Goal: Task Accomplishment & Management: Complete application form

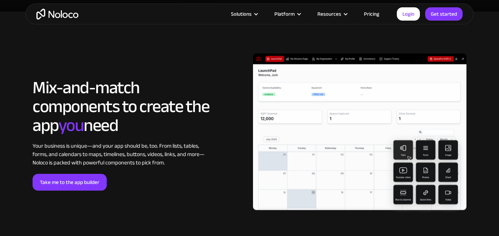
scroll to position [1477, 0]
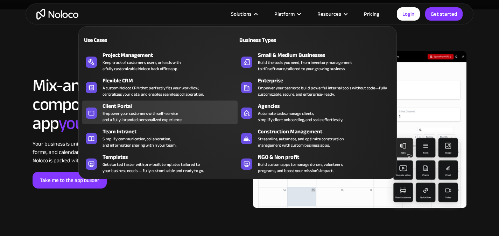
click at [131, 109] on div "Client Portal" at bounding box center [171, 106] width 138 height 8
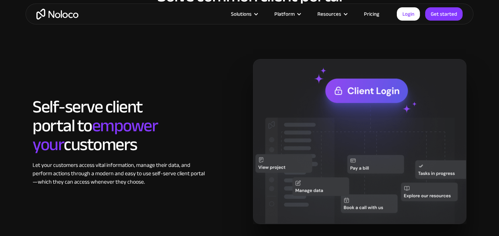
scroll to position [213, 0]
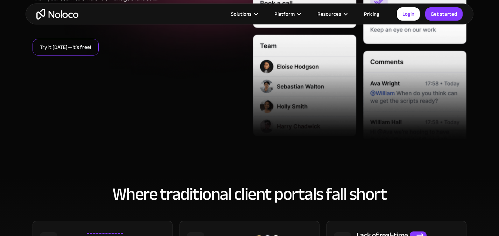
click at [84, 50] on link "Try it [DATE]—it’s free!" at bounding box center [66, 47] width 66 height 17
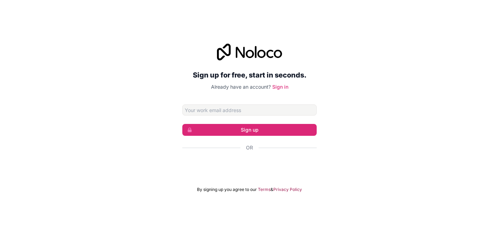
click at [251, 158] on div "Or" at bounding box center [249, 159] width 134 height 31
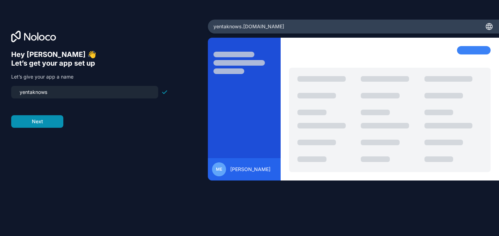
click at [36, 118] on button "Next" at bounding box center [37, 121] width 52 height 13
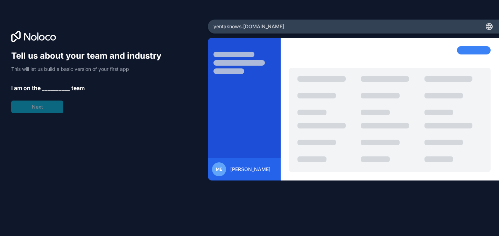
click at [55, 105] on div "Tell us about your team and industry This will let us build a basic version of …" at bounding box center [89, 81] width 157 height 63
click at [55, 92] on div "Tell us about your team and industry This will let us build a basic version of …" at bounding box center [89, 81] width 157 height 63
click at [55, 88] on span "__________" at bounding box center [56, 88] width 28 height 8
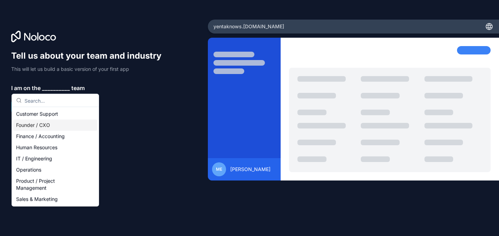
click at [59, 130] on div "Founder / CXO" at bounding box center [55, 125] width 84 height 11
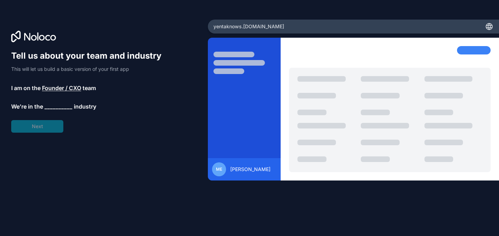
click at [42, 126] on div "Tell us about your team and industry This will let us build a basic version of …" at bounding box center [89, 91] width 157 height 83
click at [64, 107] on span "__________" at bounding box center [58, 108] width 28 height 8
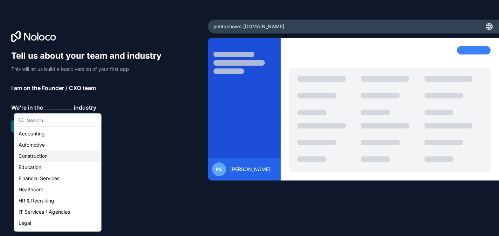
click at [49, 126] on input "text" at bounding box center [62, 120] width 70 height 13
click at [48, 130] on div "Accounting" at bounding box center [58, 133] width 84 height 11
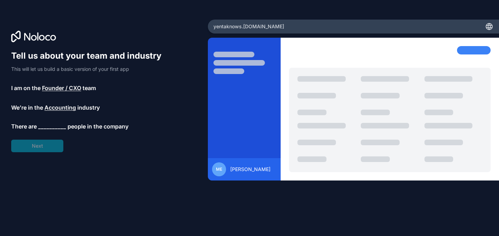
click at [45, 143] on div "Tell us about your team and industry This will let us build a basic version of …" at bounding box center [89, 101] width 157 height 102
click at [56, 123] on div "Tell us about your team and industry This will let us build a basic version of …" at bounding box center [89, 101] width 157 height 102
click at [55, 127] on span "__________" at bounding box center [52, 127] width 28 height 8
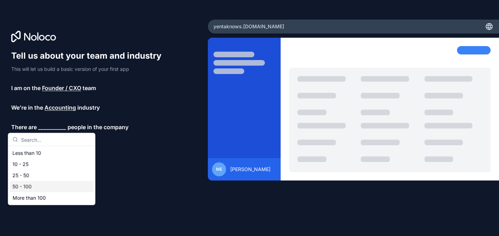
click at [52, 182] on div "50 - 100" at bounding box center [52, 187] width 84 height 11
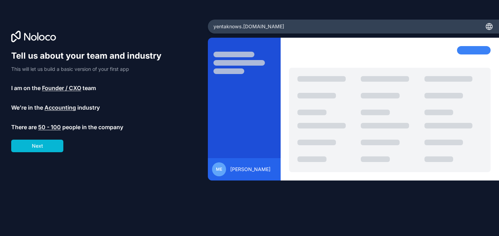
click at [38, 157] on div "Tell us about your team and industry This will let us build a basic version of …" at bounding box center [103, 127] width 185 height 155
click at [44, 147] on button "Next" at bounding box center [37, 146] width 52 height 13
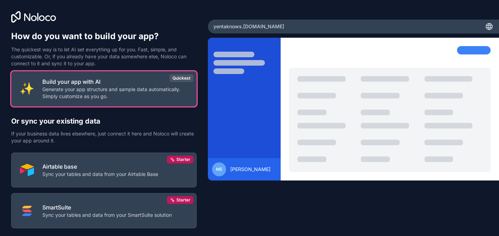
click at [115, 89] on p "Generate your app structure and sample data automatically. Simply customize as …" at bounding box center [114, 93] width 145 height 14
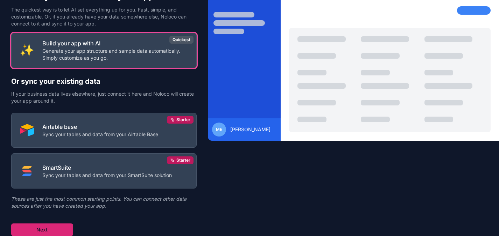
click at [57, 229] on button "Next" at bounding box center [42, 230] width 62 height 13
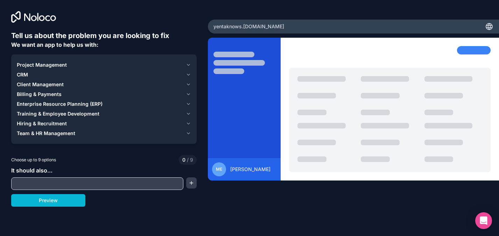
click at [52, 85] on span "Client Management" at bounding box center [40, 84] width 47 height 7
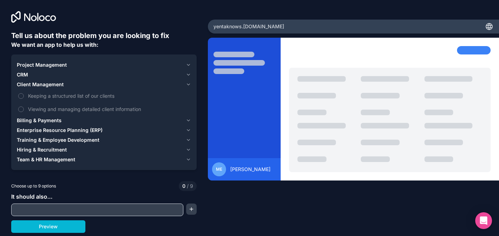
click at [52, 83] on span "Client Management" at bounding box center [40, 84] width 47 height 7
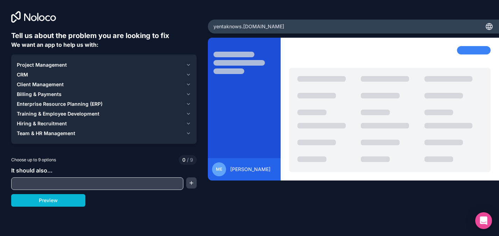
click at [43, 64] on span "Project Management" at bounding box center [42, 65] width 50 height 7
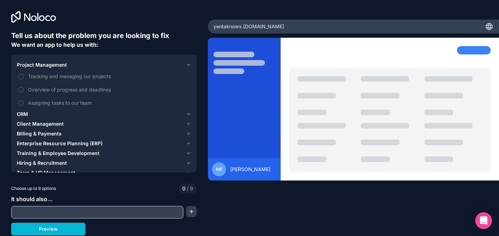
click at [45, 64] on span "Project Management" at bounding box center [42, 65] width 50 height 7
